Goal: Book appointment/travel/reservation

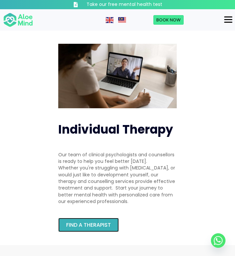
click at [82, 223] on span "Find a therapist" at bounding box center [88, 225] width 45 height 8
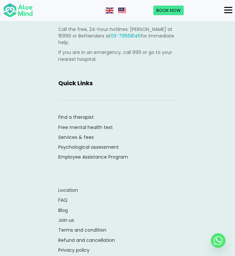
scroll to position [4354, 0]
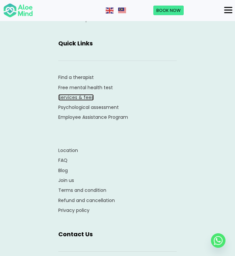
click at [85, 94] on link "Services & fees" at bounding box center [76, 97] width 36 height 7
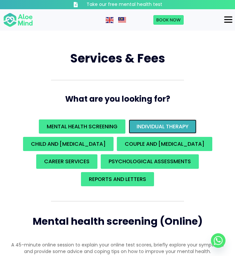
click at [161, 121] on link "Individual Therapy" at bounding box center [163, 126] width 68 height 14
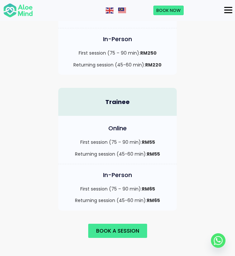
scroll to position [712, 0]
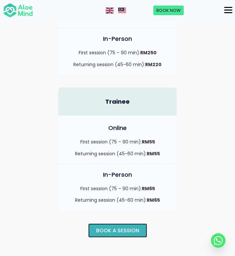
click at [117, 227] on span "Book a session" at bounding box center [117, 231] width 43 height 8
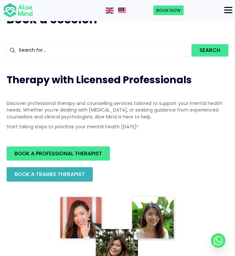
scroll to position [31, 0]
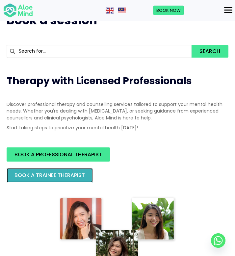
click at [65, 175] on span "BOOK A TRAINEE THERAPIST" at bounding box center [49, 175] width 70 height 8
